Goal: Go to known website: Go to known website

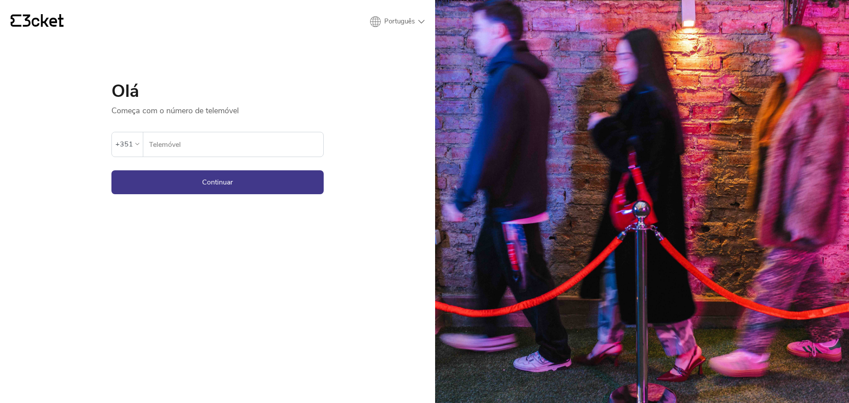
click at [178, 142] on input "Telemóvel" at bounding box center [236, 144] width 175 height 24
type input "932202020"
click at [224, 184] on button "Continuar" at bounding box center [217, 182] width 212 height 24
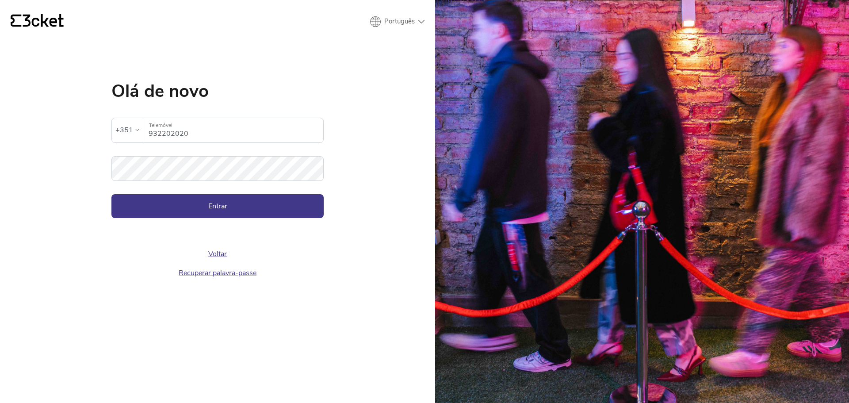
click at [228, 208] on button "Entrar" at bounding box center [217, 206] width 212 height 24
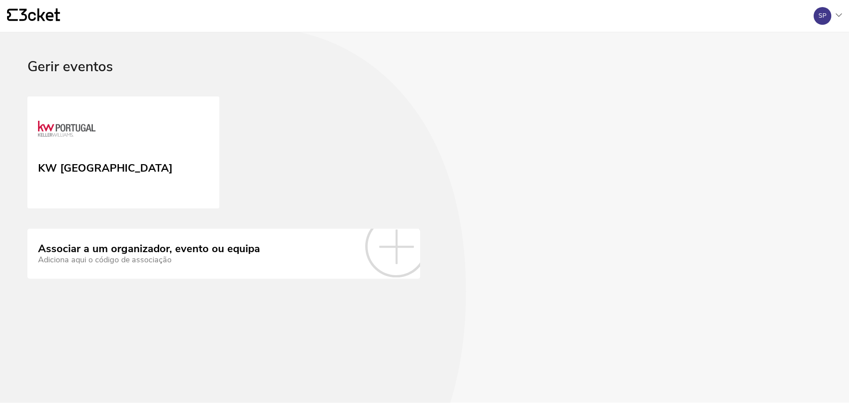
click at [120, 139] on link "KW [GEOGRAPHIC_DATA]" at bounding box center [123, 152] width 192 height 112
